Goal: Check status: Check status

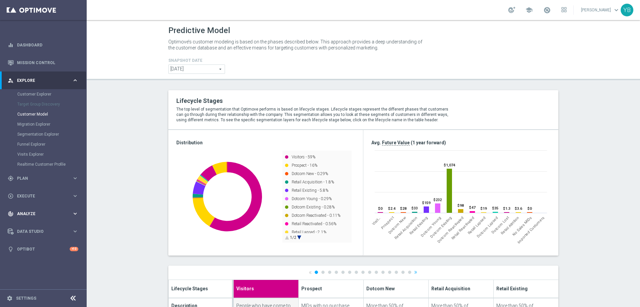
click at [73, 212] on icon "keyboard_arrow_right" at bounding box center [75, 213] width 6 height 6
click at [75, 199] on icon "keyboard_arrow_right" at bounding box center [75, 197] width 6 height 6
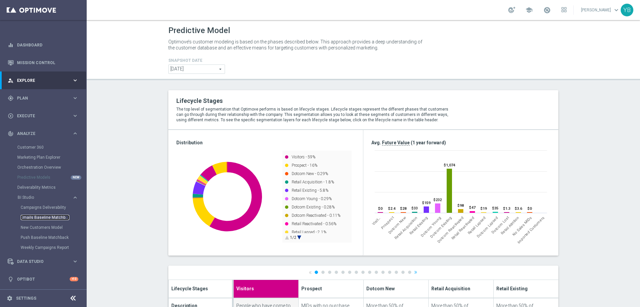
click at [40, 215] on link "Emails Baseline Matchback" at bounding box center [45, 216] width 49 height 5
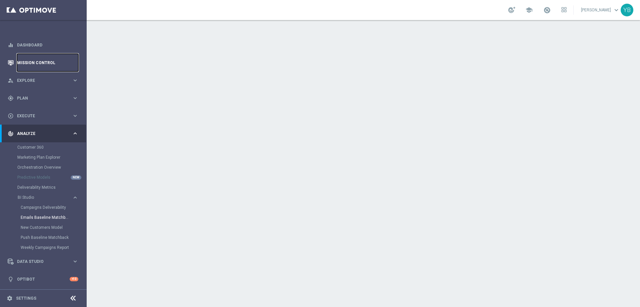
click at [33, 61] on link "Mission Control" at bounding box center [47, 63] width 61 height 18
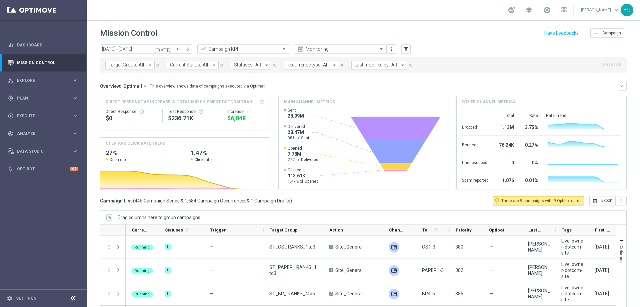
click at [168, 51] on icon "today" at bounding box center [163, 49] width 18 height 6
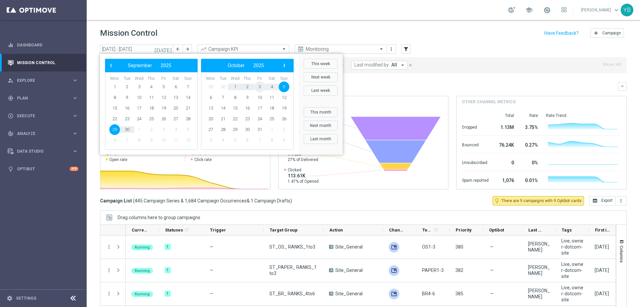
click at [259, 87] on span "3" at bounding box center [259, 86] width 11 height 11
click at [161, 87] on span "3" at bounding box center [163, 86] width 11 height 11
click at [162, 87] on div "This overview shows data of campaigns executed via Optimail" at bounding box center [207, 86] width 115 height 6
type input "03 Oct 2025 - 03 Oct 2025"
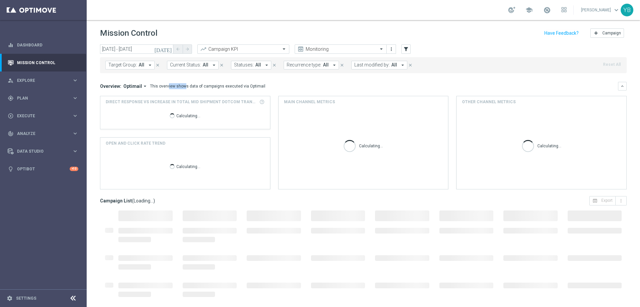
click at [144, 87] on icon "arrow_drop_down" at bounding box center [145, 86] width 6 height 6
click at [127, 97] on div "Analysis" at bounding box center [130, 96] width 40 height 9
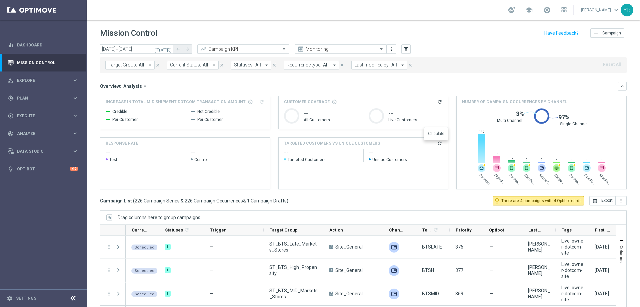
click at [437, 143] on icon "refresh" at bounding box center [439, 142] width 5 height 5
